Goal: Task Accomplishment & Management: Complete application form

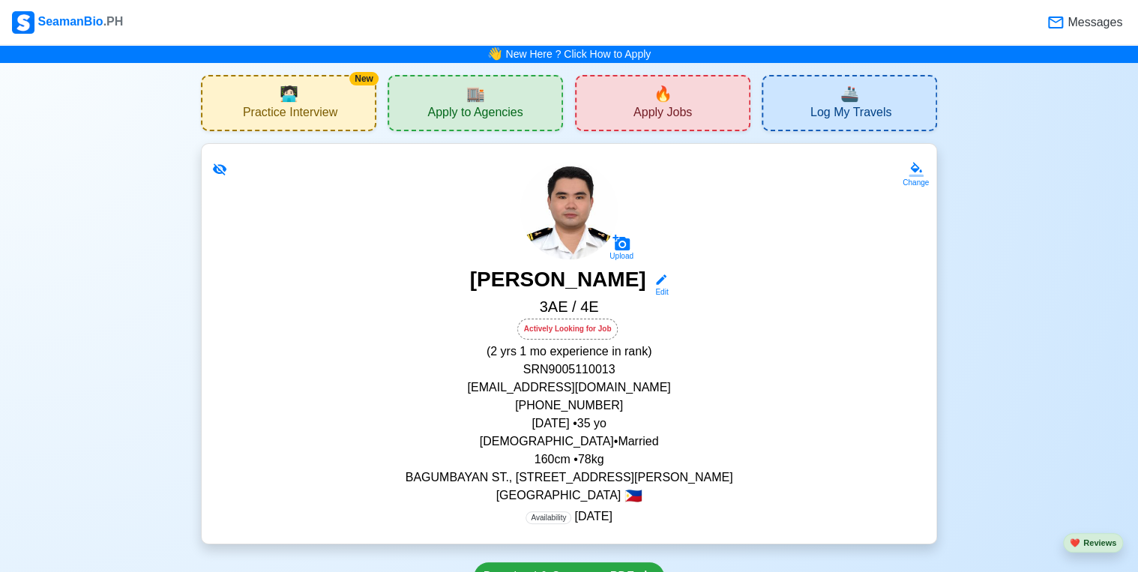
click at [480, 114] on span "Apply to Agencies" at bounding box center [474, 114] width 95 height 19
click at [672, 112] on span "Apply Jobs" at bounding box center [662, 114] width 58 height 19
click at [507, 108] on span "Apply to Agencies" at bounding box center [474, 114] width 95 height 19
click at [654, 107] on span "Apply Jobs" at bounding box center [662, 114] width 58 height 19
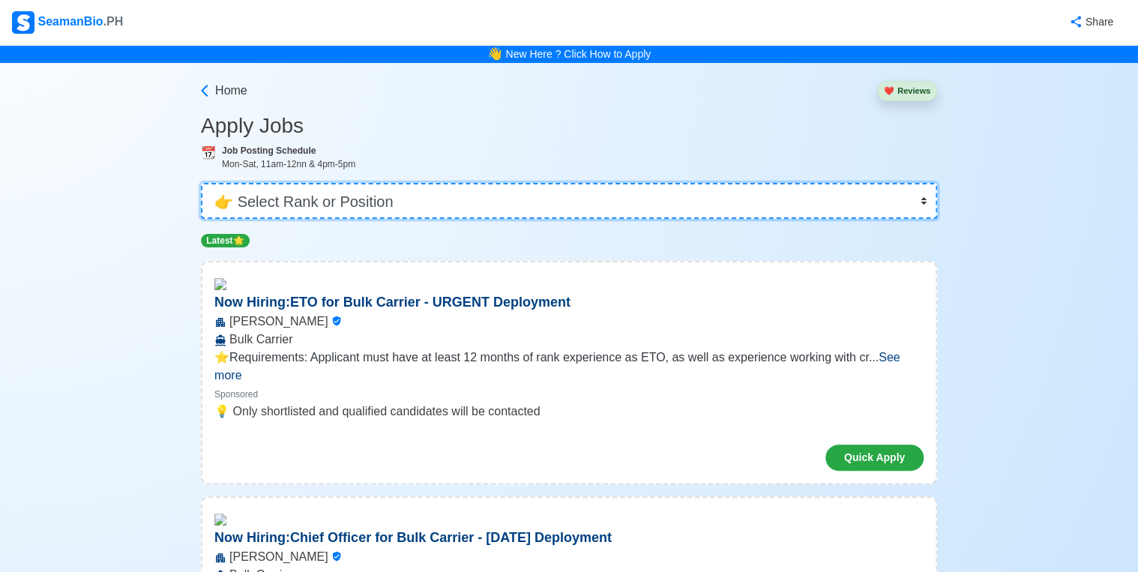
click at [299, 194] on select "👉 Select Rank or Position Master Chief Officer 2nd Officer 3rd Officer Junior O…" at bounding box center [569, 201] width 736 height 36
click at [202, 183] on select "👉 Select Rank or Position Master Chief Officer 2nd Officer 3rd Officer Junior O…" at bounding box center [569, 201] width 736 height 36
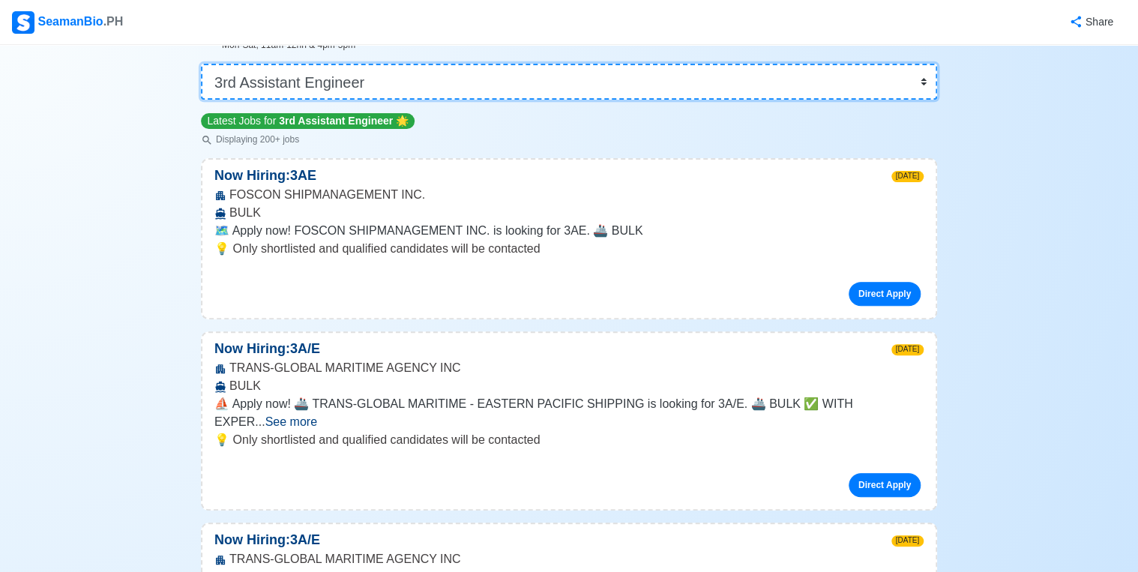
scroll to position [120, 0]
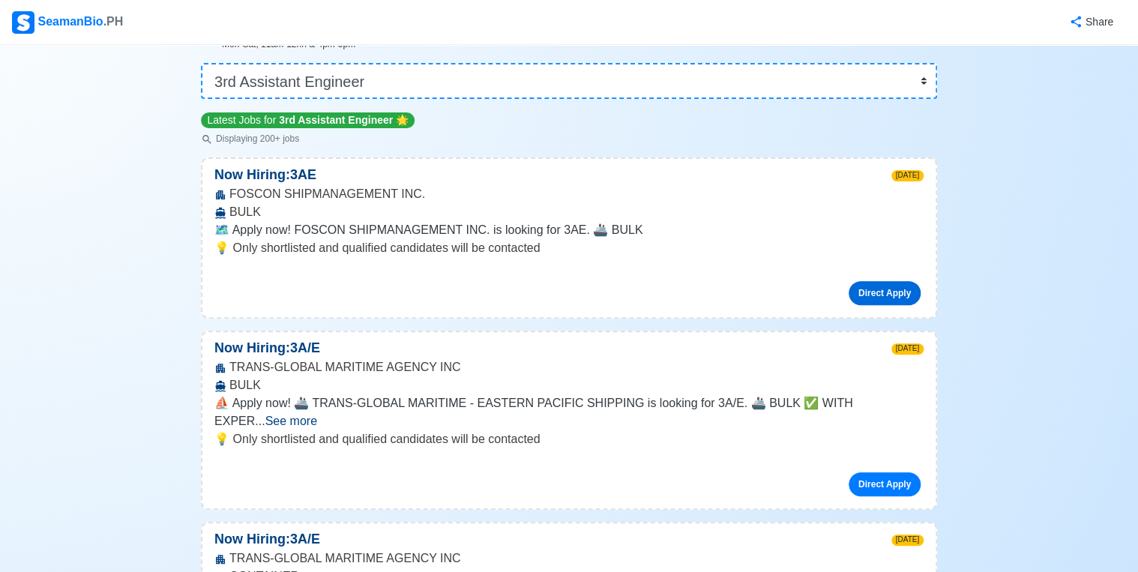
click at [875, 292] on link "Direct Apply" at bounding box center [884, 293] width 72 height 24
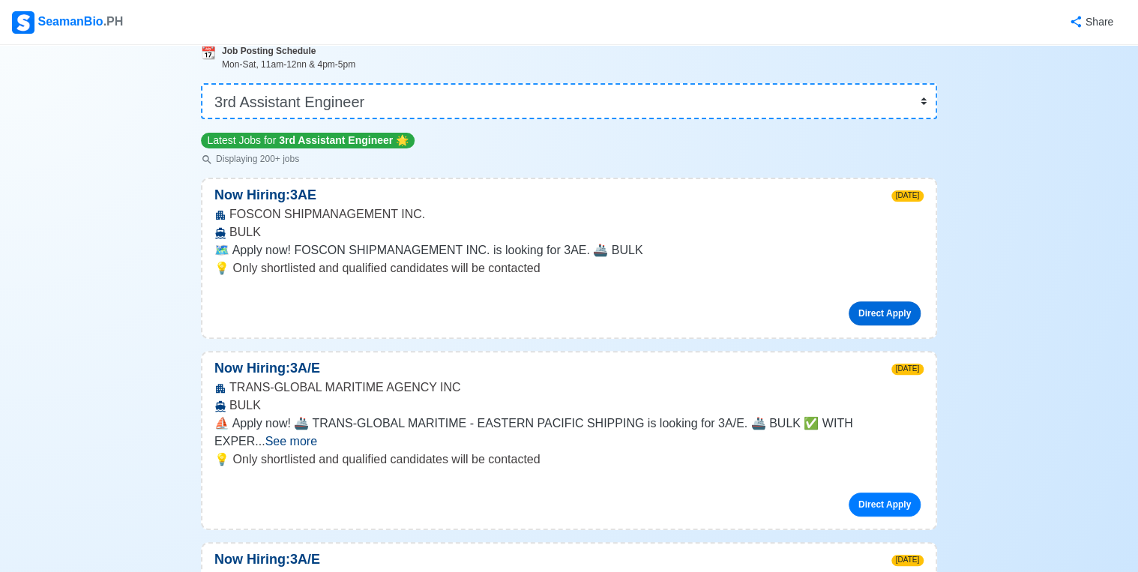
scroll to position [0, 0]
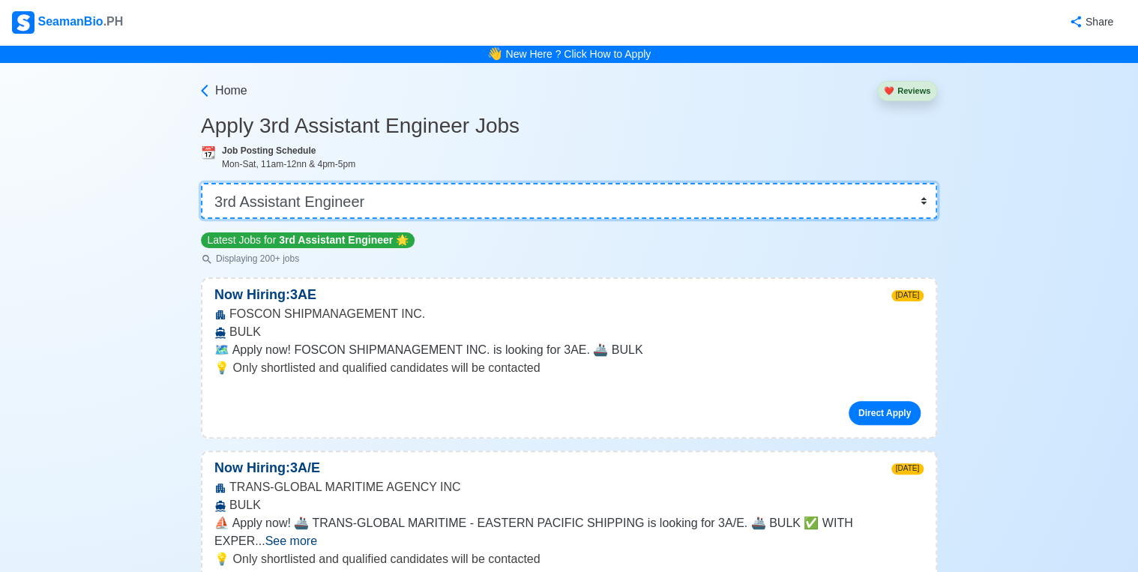
click at [355, 205] on select "👉 Select Rank or Position Master Chief Officer 2nd Officer 3rd Officer Junior O…" at bounding box center [569, 201] width 736 height 36
click at [459, 209] on select "👉 Select Rank or Position Master Chief Officer 2nd Officer 3rd Officer Junior O…" at bounding box center [569, 201] width 736 height 36
select select "4th Engineer"
click at [202, 183] on select "👉 Select Rank or Position Master Chief Officer 2nd Officer 3rd Officer Junior O…" at bounding box center [569, 201] width 736 height 36
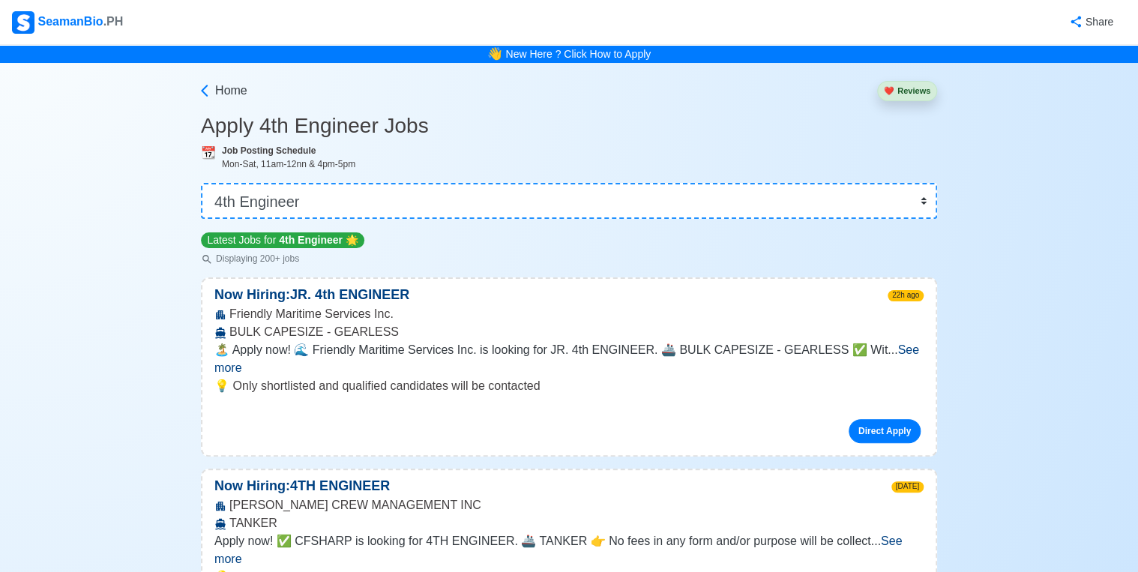
click at [890, 354] on span "See more" at bounding box center [566, 358] width 705 height 31
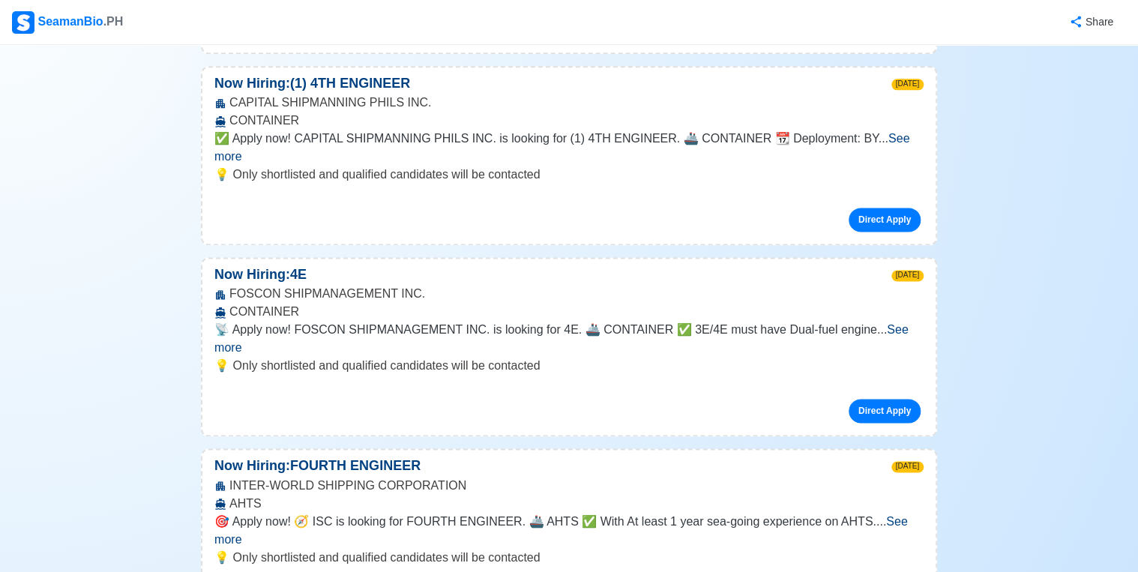
scroll to position [959, 0]
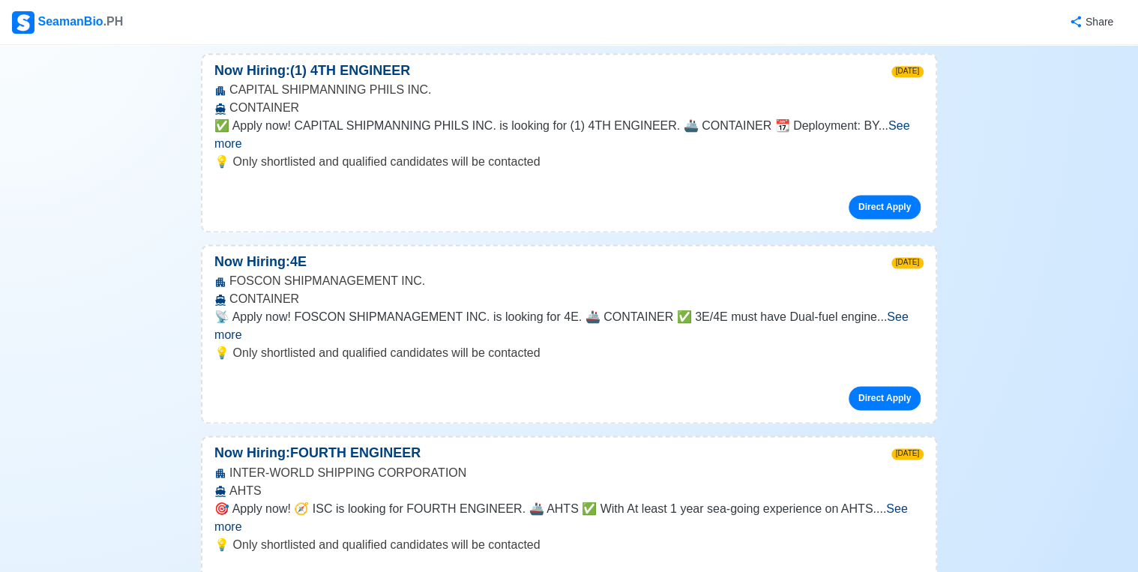
click at [896, 501] on span "See more" at bounding box center [560, 516] width 693 height 31
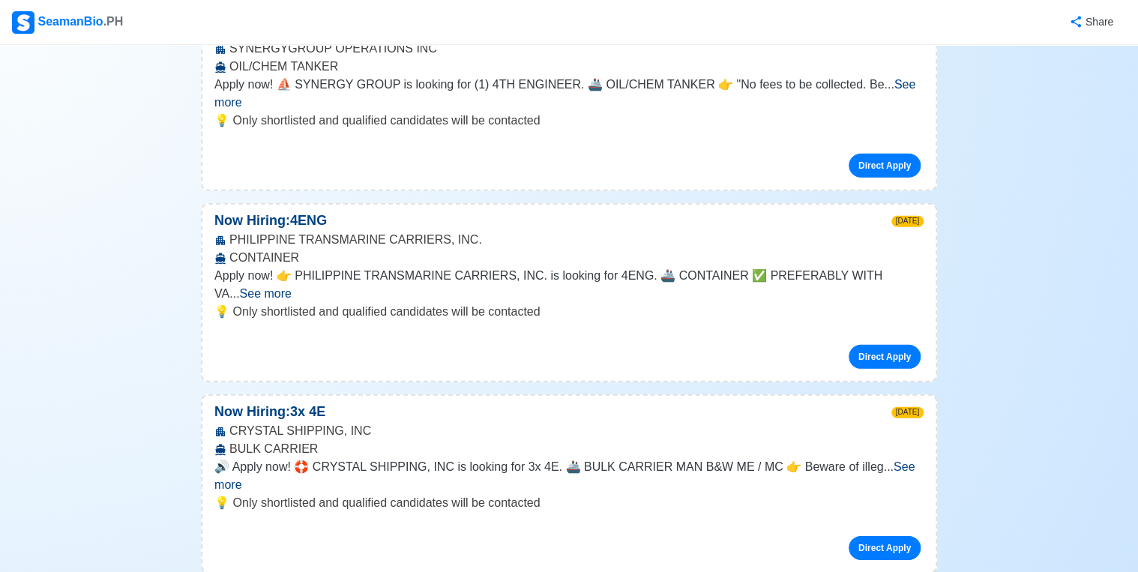
scroll to position [2099, 0]
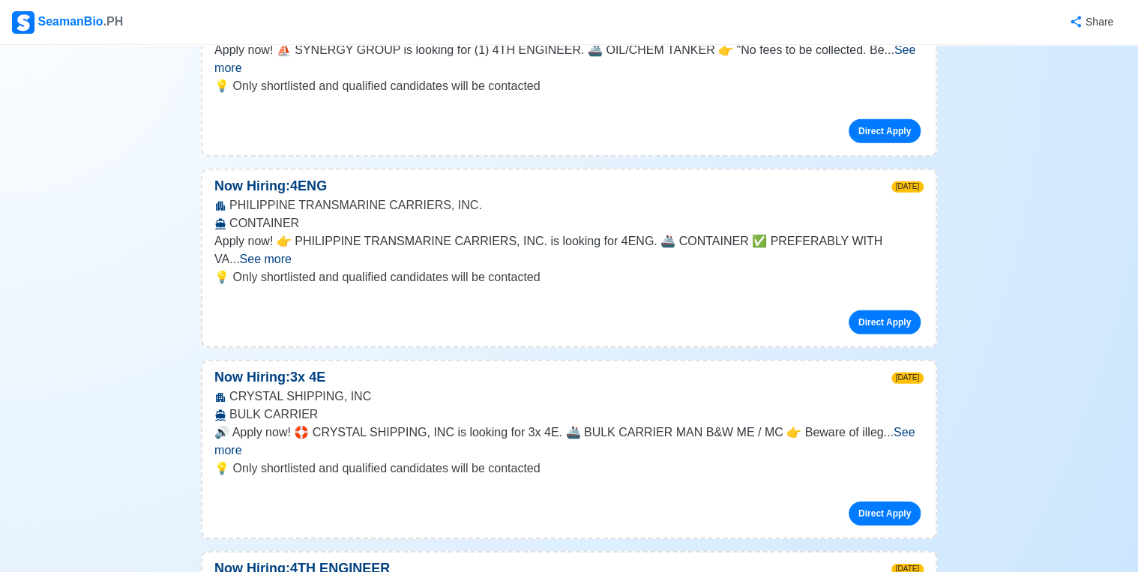
click at [896, 426] on span "See more" at bounding box center [564, 441] width 700 height 31
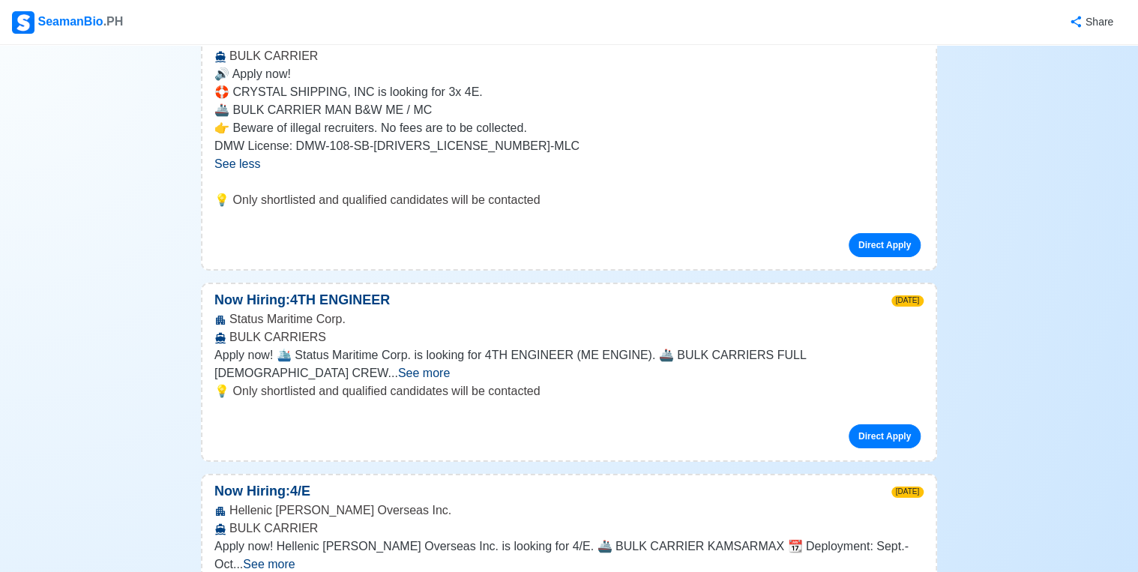
scroll to position [2458, 0]
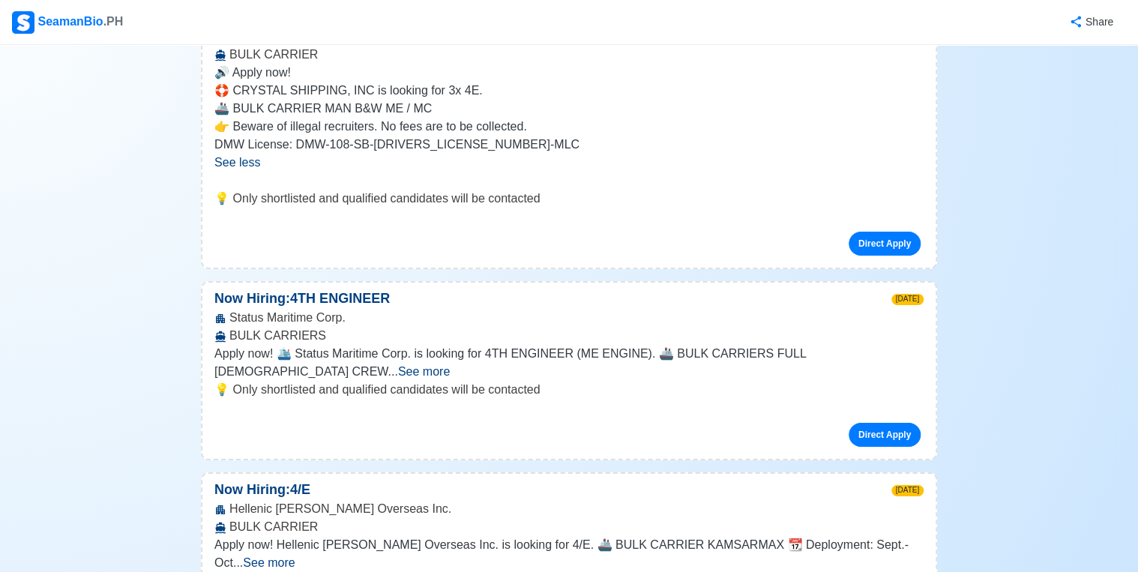
click at [450, 365] on span "See more" at bounding box center [424, 371] width 52 height 13
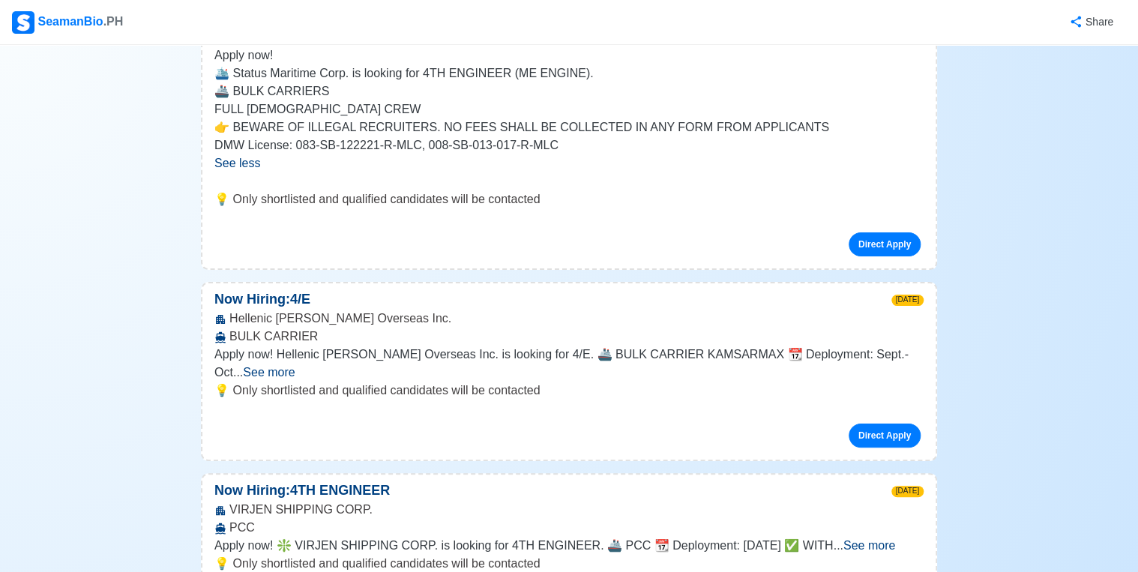
scroll to position [2758, 0]
click at [895, 537] on span "See more" at bounding box center [869, 543] width 52 height 13
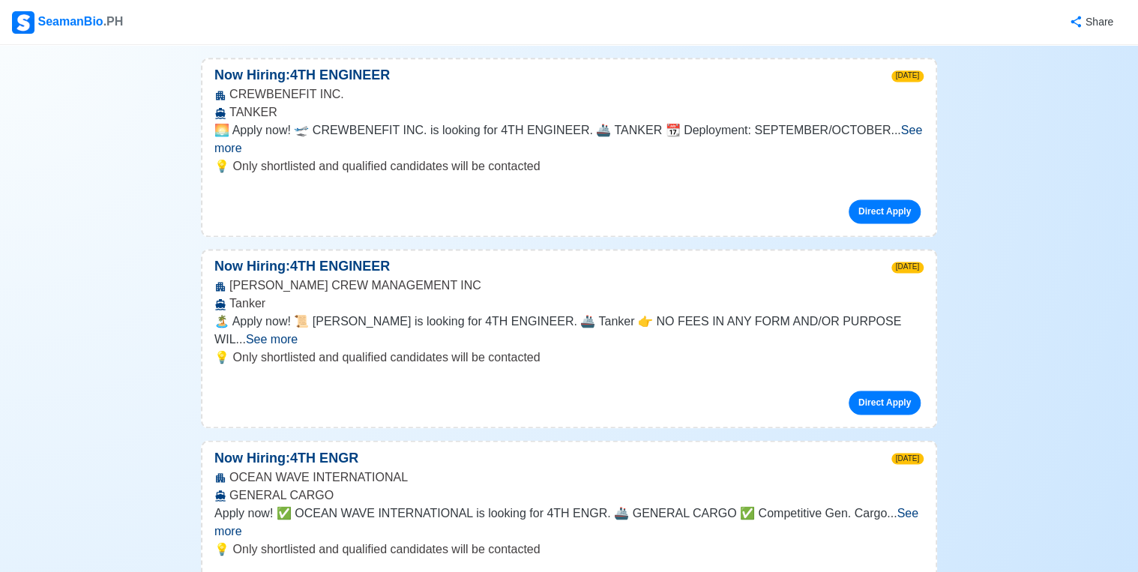
scroll to position [3837, 0]
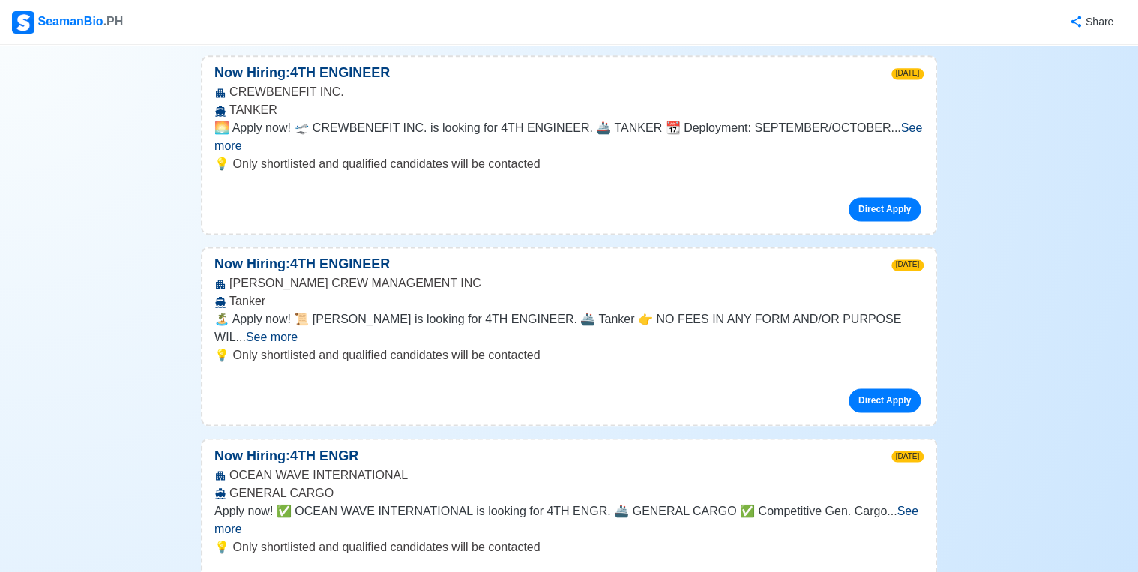
click at [884, 504] on span "See more" at bounding box center [566, 519] width 704 height 31
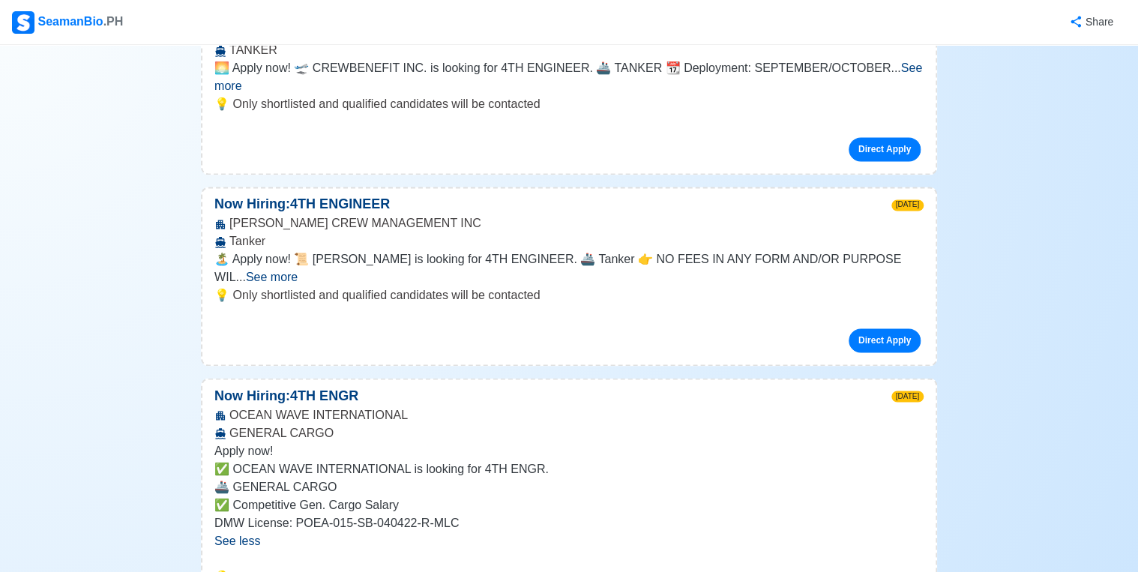
scroll to position [3897, 0]
